Goal: Information Seeking & Learning: Learn about a topic

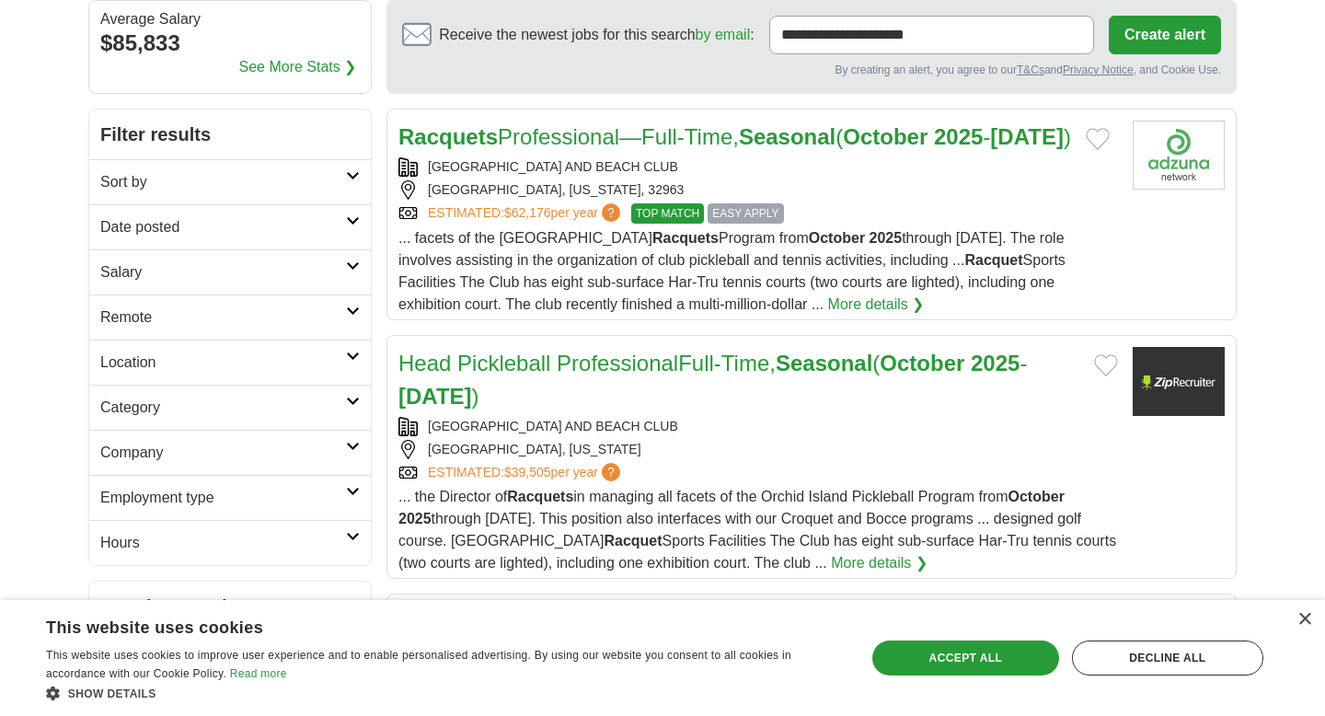
scroll to position [216, 0]
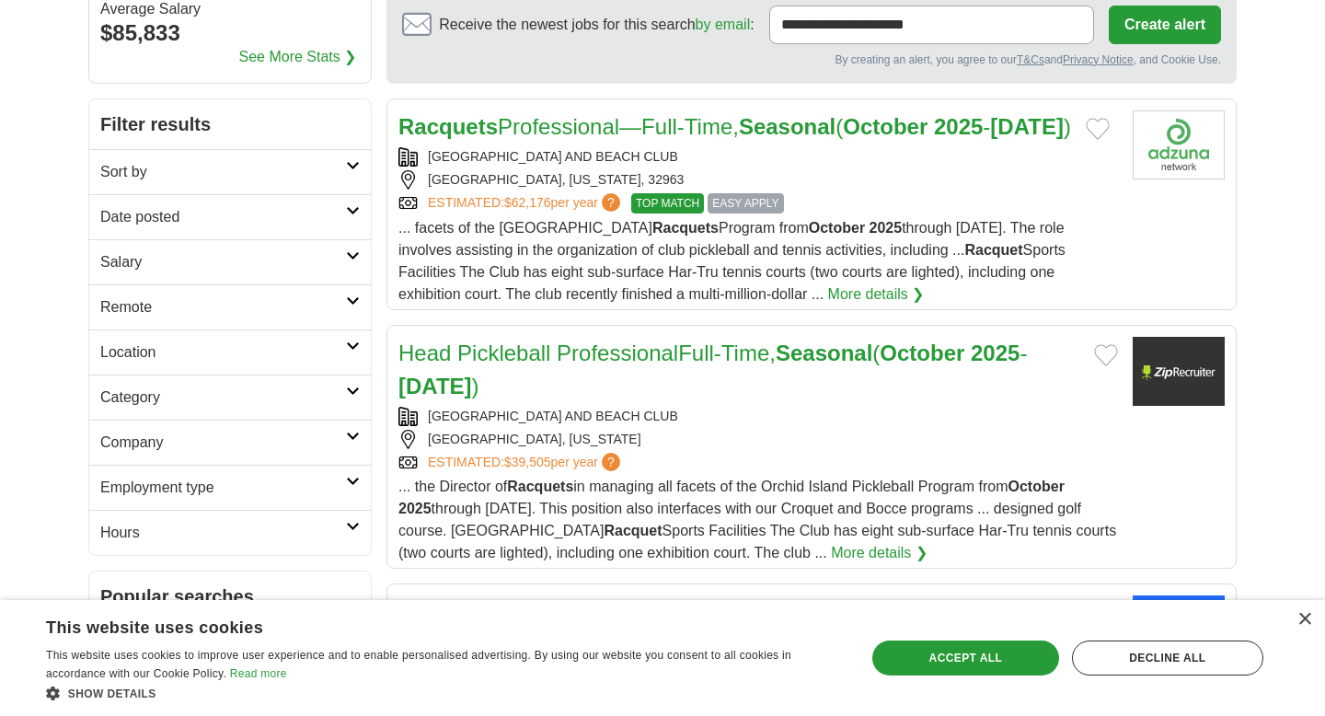
click at [637, 123] on link "Racquets Professional—Full-Time, Seasonal ( October 2025 - May2026 )" at bounding box center [734, 126] width 672 height 25
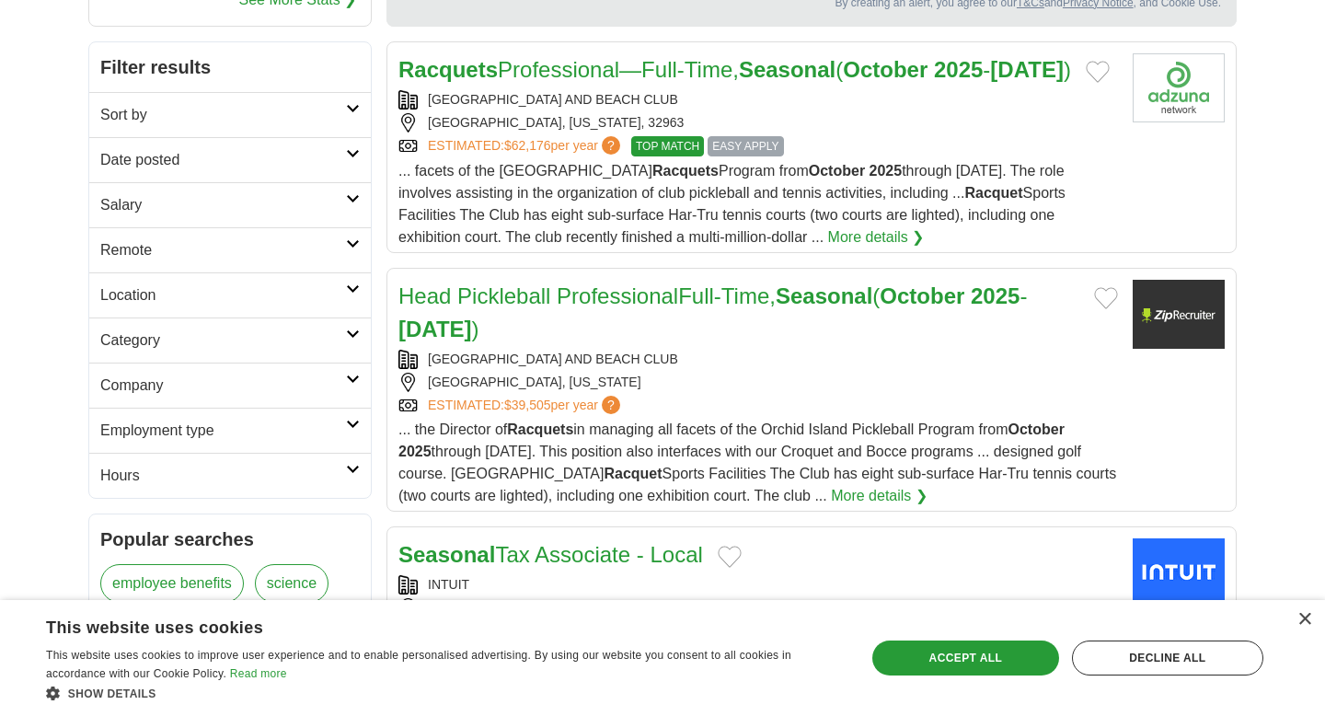
scroll to position [272, 0]
click at [585, 337] on link "Head Pickleball ProfessionalFull-Time, Seasonal ( October 2025 - May2026 )" at bounding box center [712, 313] width 628 height 58
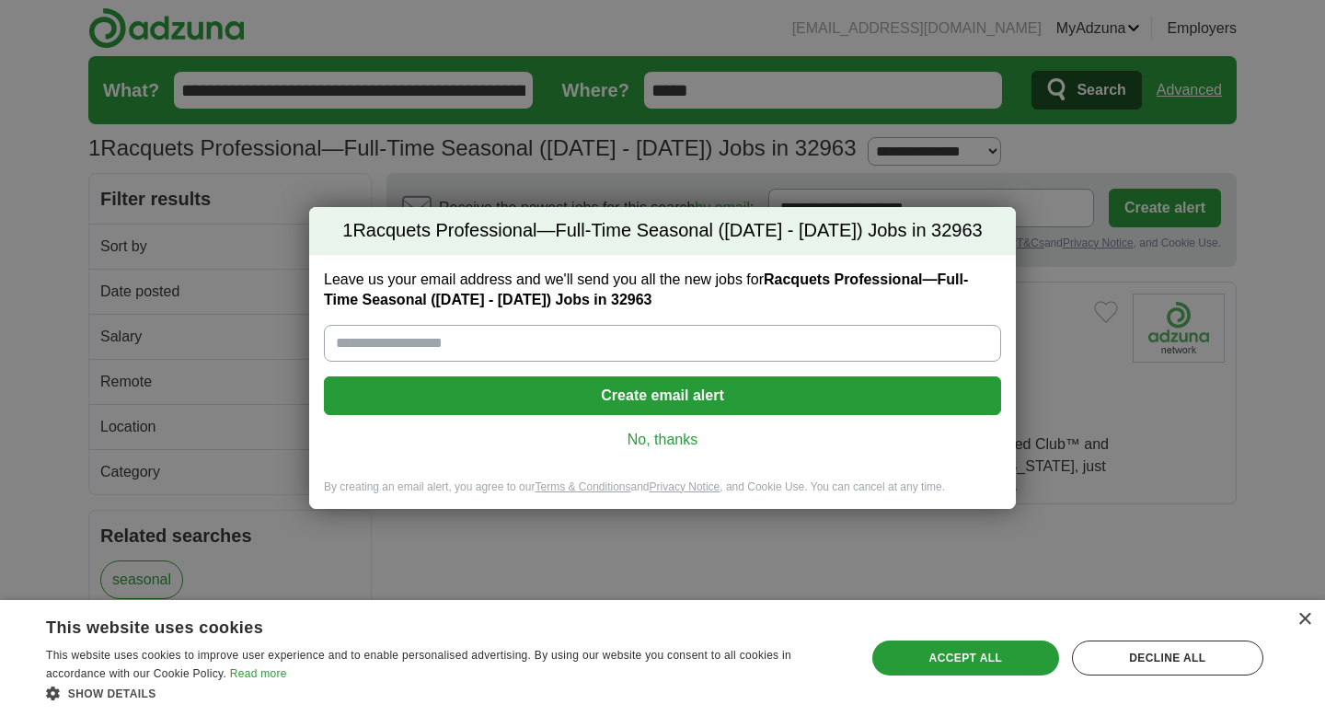
click at [685, 450] on link "No, thanks" at bounding box center [663, 440] width 648 height 20
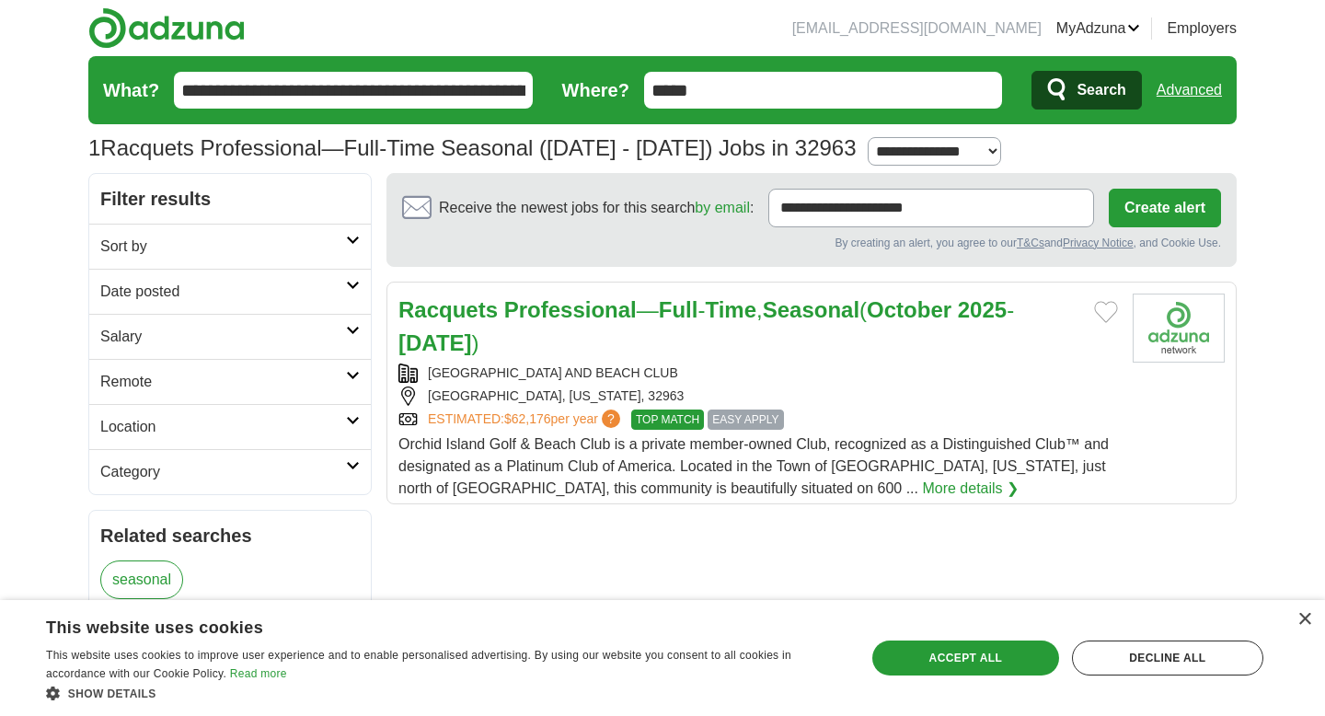
click at [644, 316] on link "Racquets Professional — Full - Time , Seasonal ( [DATE] - [DATE] )" at bounding box center [705, 326] width 615 height 58
